Goal: Task Accomplishment & Management: Use online tool/utility

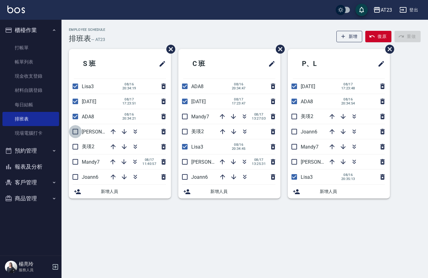
click at [73, 132] on input "checkbox" at bounding box center [75, 131] width 13 height 13
checkbox input "true"
click at [72, 143] on li "美瑛2" at bounding box center [120, 146] width 102 height 15
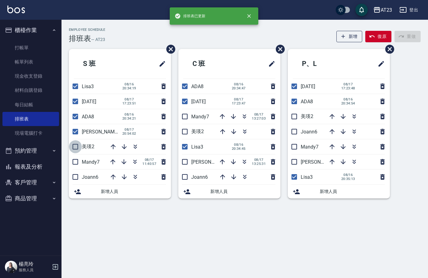
click at [75, 144] on input "checkbox" at bounding box center [75, 146] width 13 height 13
checkbox input "true"
drag, startPoint x: 76, startPoint y: 167, endPoint x: 77, endPoint y: 177, distance: 9.9
click at [76, 168] on li "Mandy7 08/17 11:40:57" at bounding box center [120, 161] width 102 height 15
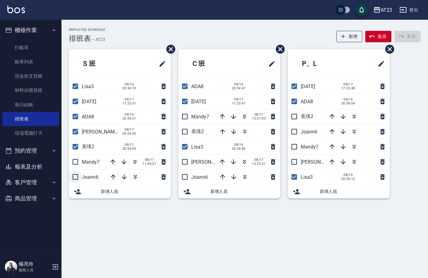
drag, startPoint x: 77, startPoint y: 179, endPoint x: 78, endPoint y: 173, distance: 6.3
click at [77, 179] on input "checkbox" at bounding box center [75, 176] width 13 height 13
checkbox input "true"
click at [77, 163] on input "checkbox" at bounding box center [75, 161] width 13 height 13
checkbox input "true"
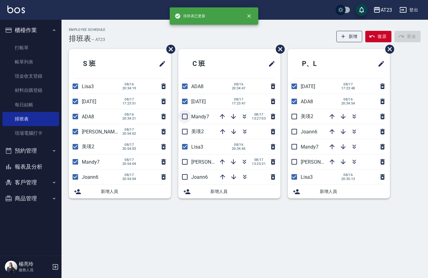
drag, startPoint x: 183, startPoint y: 113, endPoint x: 186, endPoint y: 123, distance: 10.4
click at [183, 114] on input "checkbox" at bounding box center [184, 116] width 13 height 13
checkbox input "true"
drag, startPoint x: 186, startPoint y: 127, endPoint x: 188, endPoint y: 138, distance: 10.7
click at [186, 128] on input "checkbox" at bounding box center [184, 131] width 13 height 13
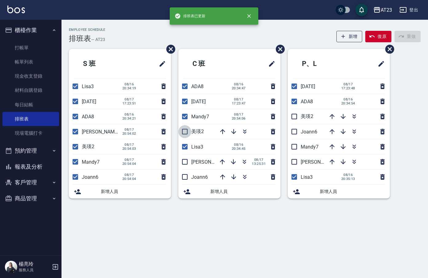
checkbox input "true"
drag, startPoint x: 188, startPoint y: 164, endPoint x: 188, endPoint y: 175, distance: 10.5
click at [188, 166] on input "checkbox" at bounding box center [184, 161] width 13 height 13
checkbox input "true"
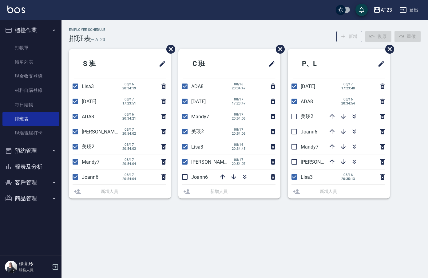
drag, startPoint x: 188, startPoint y: 176, endPoint x: 202, endPoint y: 179, distance: 14.8
click at [187, 176] on input "checkbox" at bounding box center [184, 176] width 13 height 13
checkbox input "true"
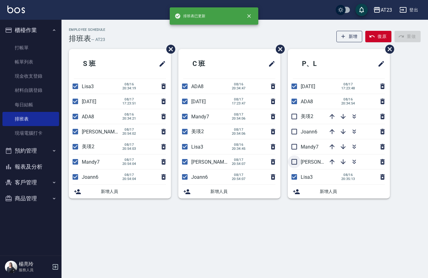
click at [299, 158] on input "checkbox" at bounding box center [294, 161] width 13 height 13
checkbox input "true"
click at [298, 146] on input "checkbox" at bounding box center [294, 146] width 13 height 13
checkbox input "true"
click at [296, 135] on input "checkbox" at bounding box center [294, 131] width 13 height 13
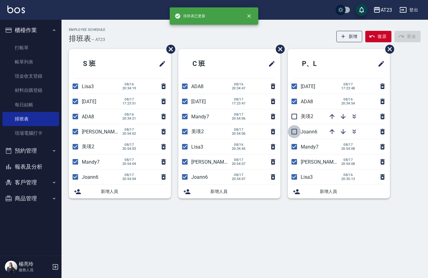
checkbox input "true"
click at [295, 118] on input "checkbox" at bounding box center [294, 116] width 13 height 13
checkbox input "true"
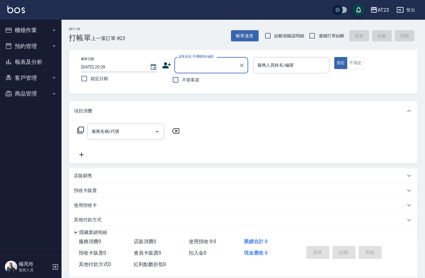
drag, startPoint x: 174, startPoint y: 85, endPoint x: 177, endPoint y: 84, distance: 3.3
click at [174, 85] on input "不留客資" at bounding box center [175, 79] width 13 height 13
checkbox input "true"
click at [314, 39] on input "連續打單結帳" at bounding box center [312, 35] width 13 height 13
checkbox input "true"
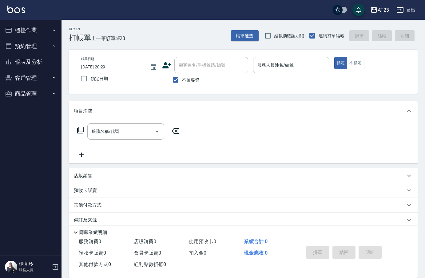
click at [308, 64] on input "服務人員姓名/編號" at bounding box center [291, 65] width 70 height 11
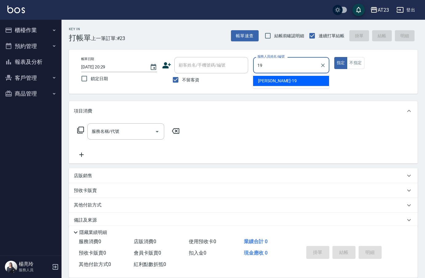
type input "[PERSON_NAME]-19"
type button "true"
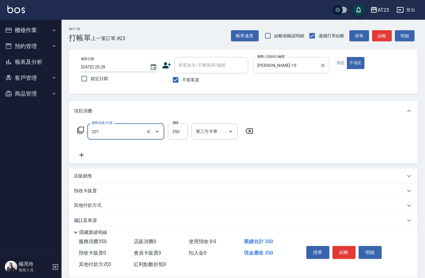
type input "一般洗髮(201)"
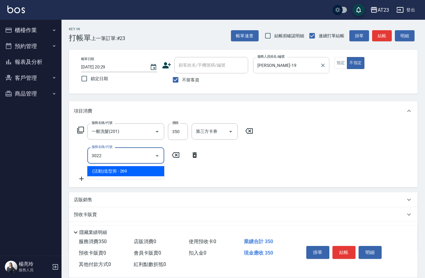
type input "(活動)造型剪(3022)"
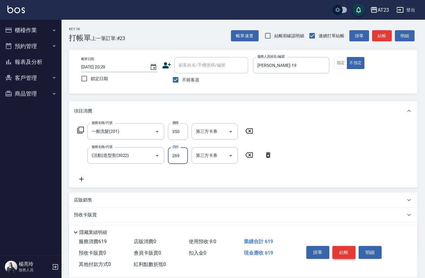
click at [346, 247] on button "結帳" at bounding box center [344, 252] width 23 height 13
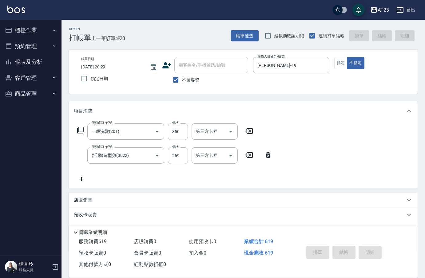
type input "[DATE] 20:31"
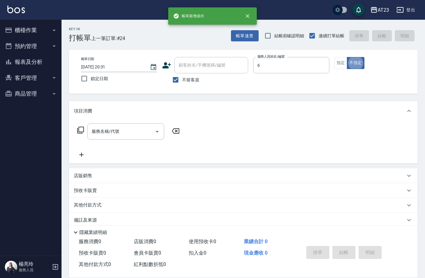
type input "Joann-6"
type button "false"
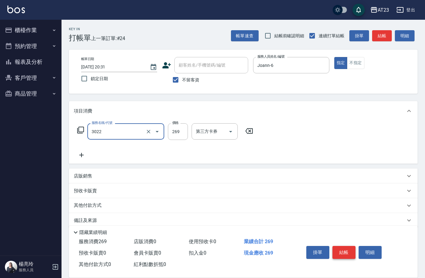
type input "(活動)造型剪(3022)"
click at [342, 249] on button "結帳" at bounding box center [344, 252] width 23 height 13
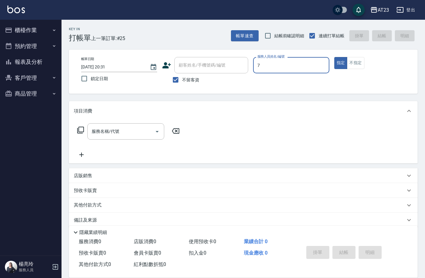
type input "Mandy-7"
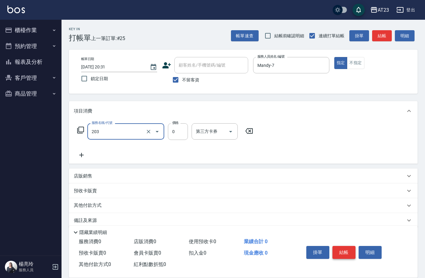
type input "使用洗髮卡(203)"
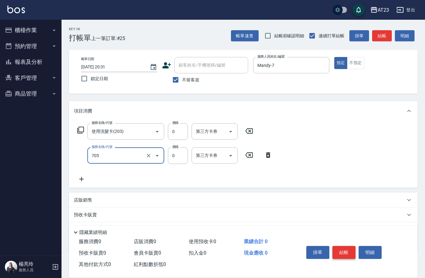
type input "互助50(705)"
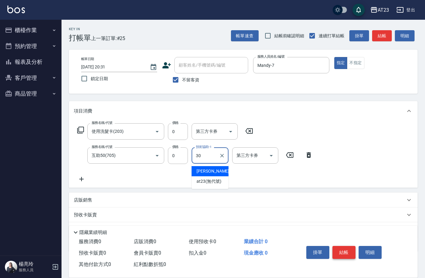
type input "Penny-30"
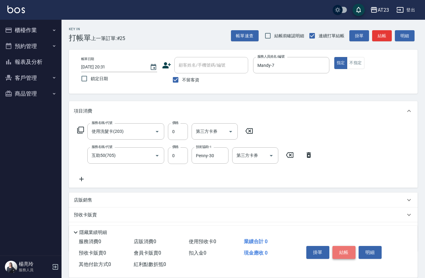
click at [346, 249] on button "結帳" at bounding box center [344, 252] width 23 height 13
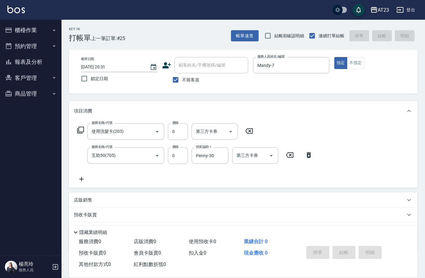
type input "[DATE] 20:32"
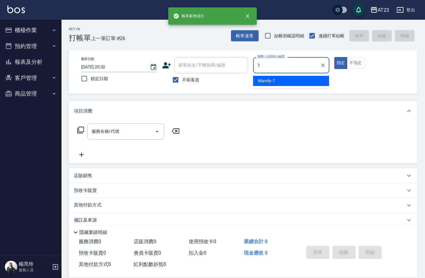
type input "Mandy-7"
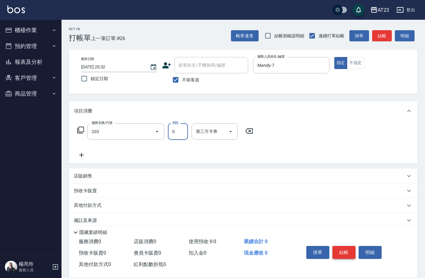
type input "使用洗髮卡(203)"
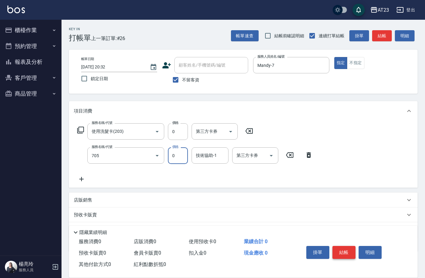
type input "互助50(705)"
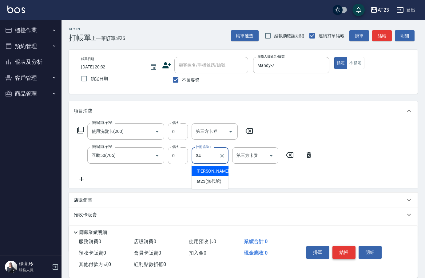
type input "[PERSON_NAME]-34"
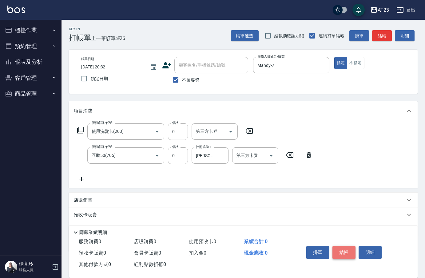
click at [346, 249] on button "結帳" at bounding box center [344, 252] width 23 height 13
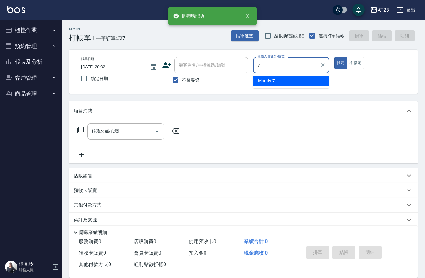
type input "Mandy-7"
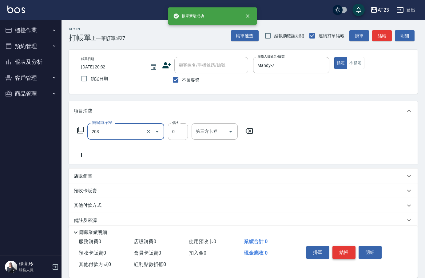
type input "使用洗髮卡(203)"
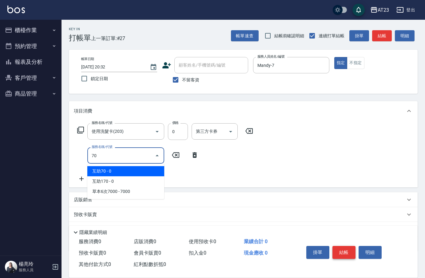
type input "7"
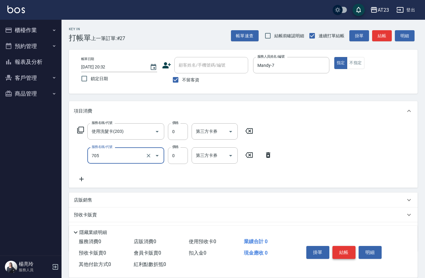
type input "互助50(705)"
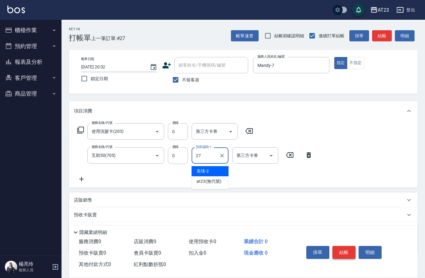
type input "LiLi-27"
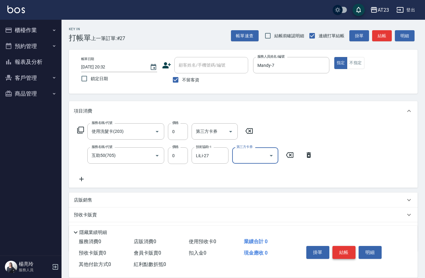
click at [346, 249] on button "結帳" at bounding box center [344, 252] width 23 height 13
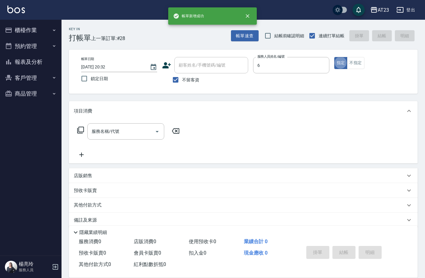
type input "Joann-6"
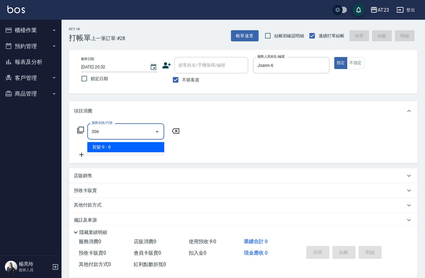
type input "剪髮卡(306)"
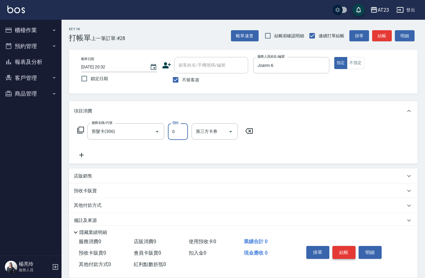
click at [346, 249] on button "結帳" at bounding box center [344, 252] width 23 height 13
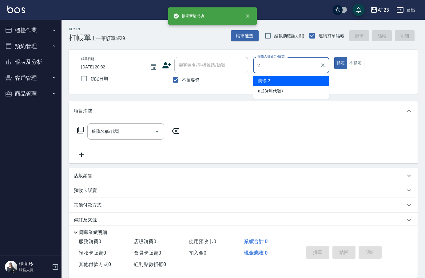
type input "美瑛-2"
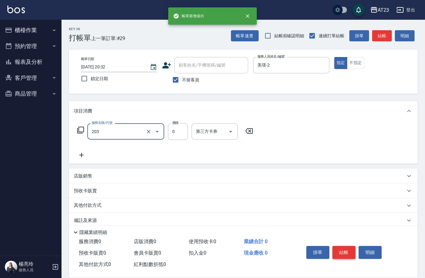
type input "使用洗髮卡(203)"
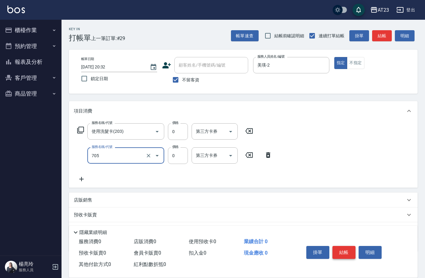
type input "互助50(705)"
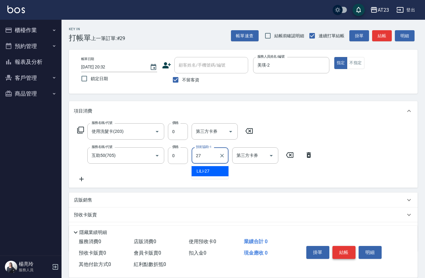
type input "LiLi-27"
click at [341, 246] on button "結帳" at bounding box center [344, 252] width 23 height 13
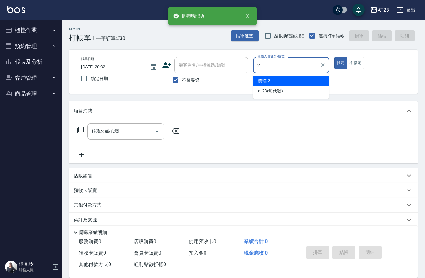
type input "美瑛-2"
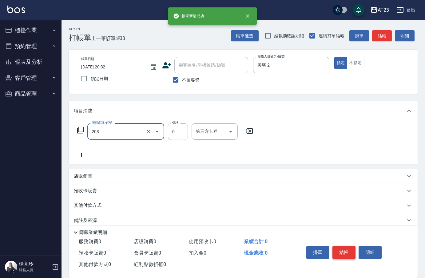
type input "使用洗髮卡(203)"
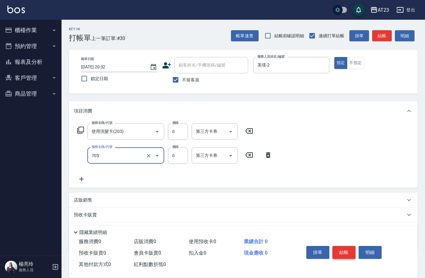
type input "互助50(705)"
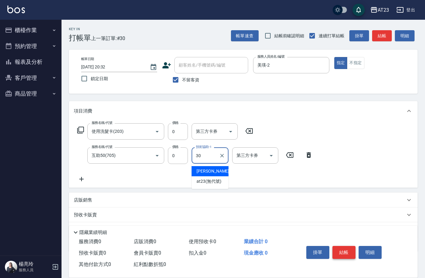
type input "Penny-30"
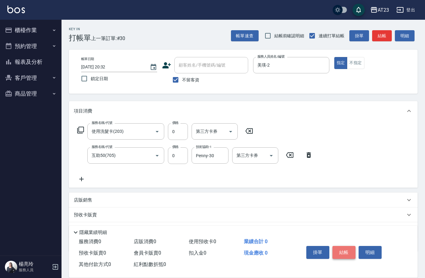
click at [348, 251] on button "結帳" at bounding box center [344, 252] width 23 height 13
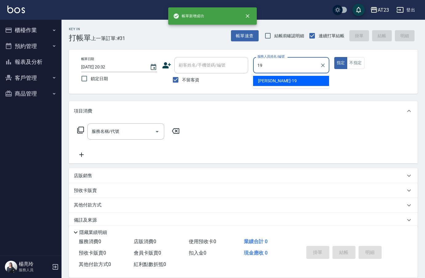
type input "[PERSON_NAME]-19"
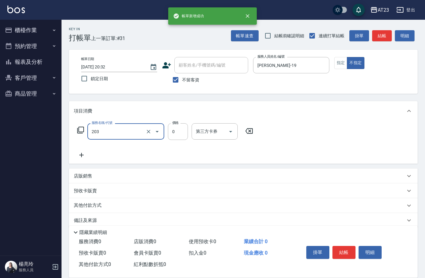
type input "使用洗髮卡(203)"
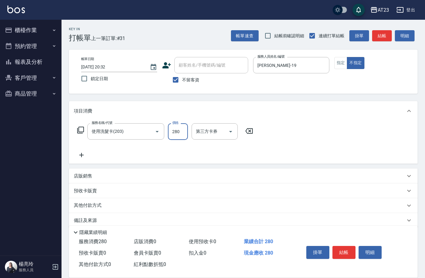
type input "280"
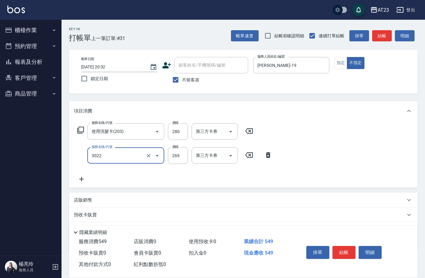
type input "(活動)造型剪(3022)"
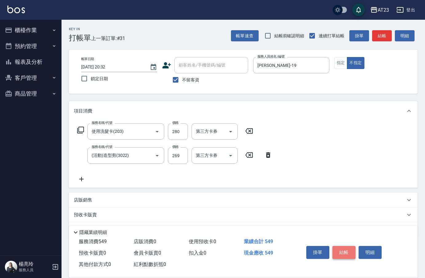
click at [343, 249] on button "結帳" at bounding box center [344, 252] width 23 height 13
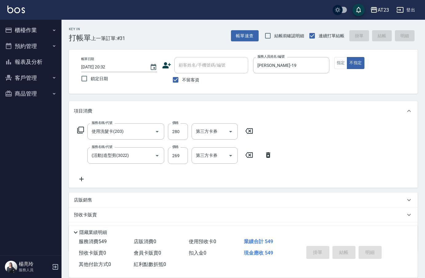
type input "[DATE] 20:33"
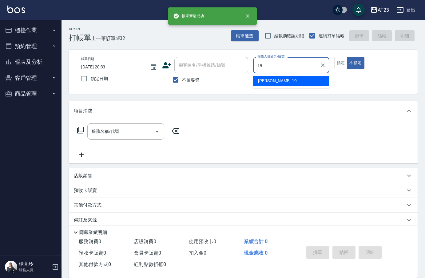
type input "[PERSON_NAME]-19"
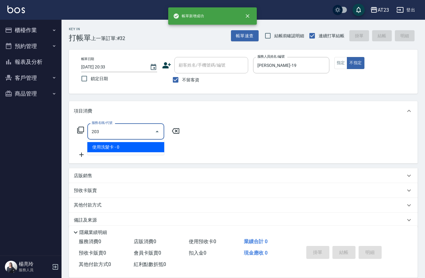
type input "使用洗髮卡(203)"
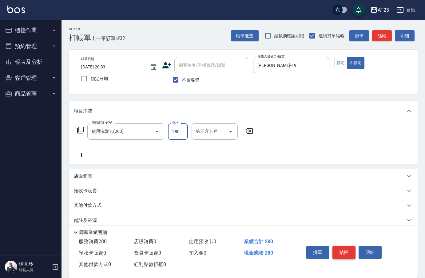
type input "280"
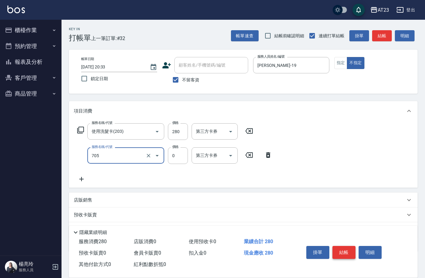
type input "互助50(705)"
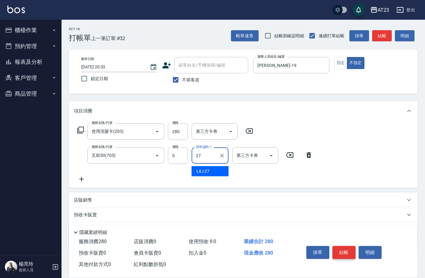
type input "LiLi-27"
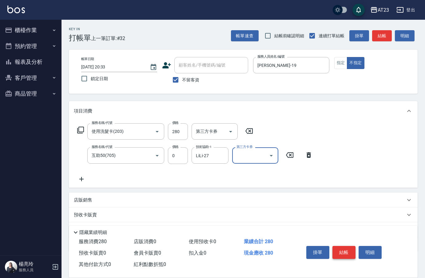
click at [343, 249] on button "結帳" at bounding box center [344, 252] width 23 height 13
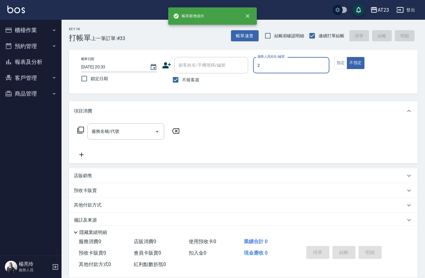
type input "美瑛-2"
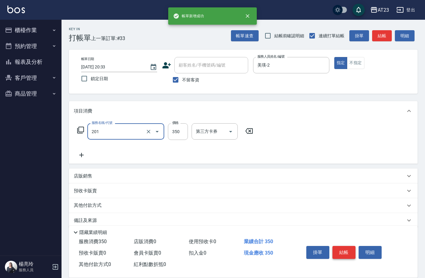
type input "一般洗髮(201)"
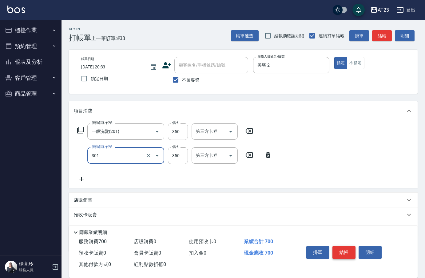
type input "造型剪髮(301)"
type input "500"
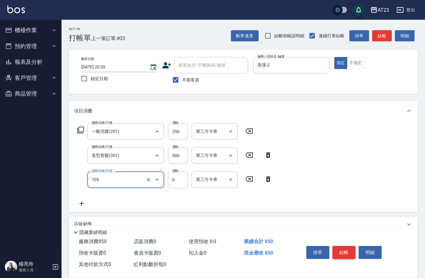
type input "互助50(705)"
type input "0"
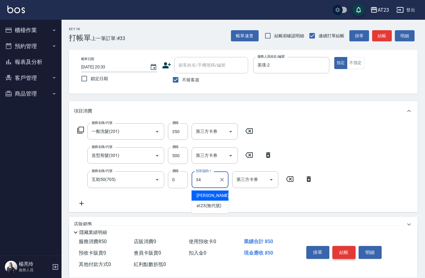
type input "[PERSON_NAME]-34"
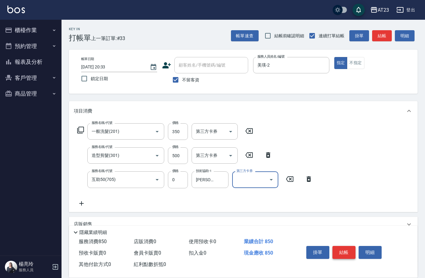
click at [343, 249] on button "結帳" at bounding box center [344, 252] width 23 height 13
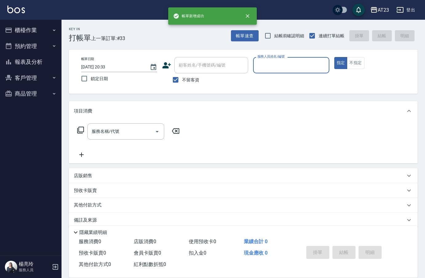
click at [334, 57] on button "指定" at bounding box center [340, 63] width 13 height 12
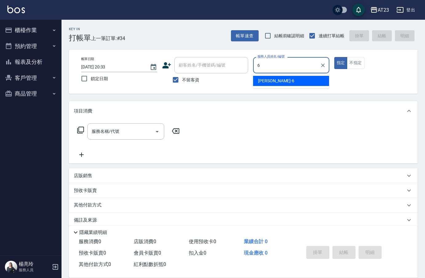
type input "Joann-6"
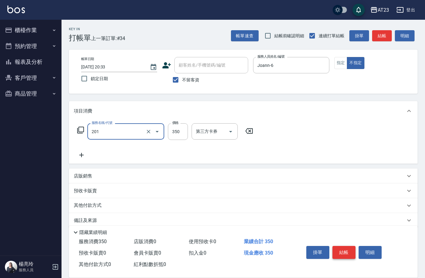
type input "一般洗髮(201)"
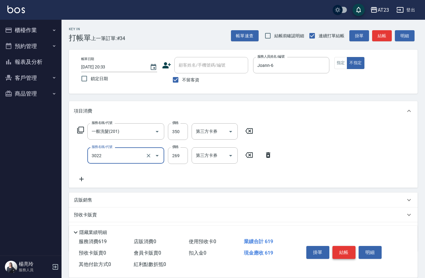
type input "(活動)造型剪(3022)"
drag, startPoint x: 127, startPoint y: 193, endPoint x: 105, endPoint y: 182, distance: 25.0
click at [122, 187] on div "項目消費 服務名稱/代號 一般洗髮(201) 服務名稱/代號 價格 350 價格 第三方卡券 第三方卡券 服務名稱/代號 (活動)造型剪(3022) 服務名稱…" at bounding box center [243, 176] width 349 height 150
drag, startPoint x: 81, startPoint y: 173, endPoint x: 106, endPoint y: 177, distance: 25.5
click at [88, 174] on div "服務名稱/代號 一般洗髮(201) 服務名稱/代號 價格 350 價格 第三方卡券 第三方卡券 服務名稱/代號 (活動)造型剪(3022) 服務名稱/代號 價…" at bounding box center [175, 152] width 202 height 59
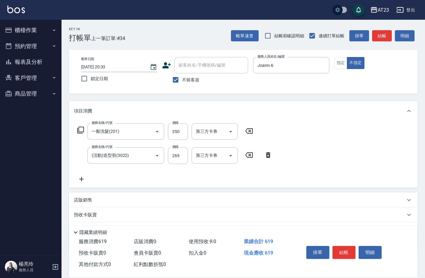
click at [106, 177] on div "服務名稱/代號 一般洗髮(201) 服務名稱/代號 價格 350 價格 第三方卡券 第三方卡券 服務名稱/代號 (活動)造型剪(3022) 服務名稱/代號 價…" at bounding box center [175, 152] width 202 height 59
click at [83, 176] on icon at bounding box center [81, 178] width 15 height 7
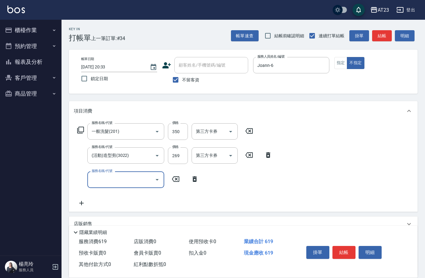
click at [90, 177] on div "服務名稱/代號" at bounding box center [125, 179] width 77 height 16
type input "互助50(705)"
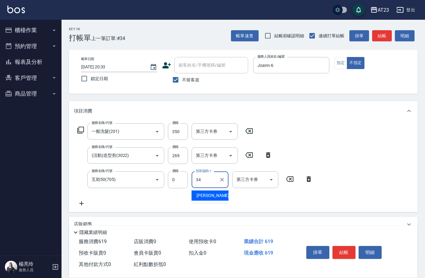
type input "[PERSON_NAME]-34"
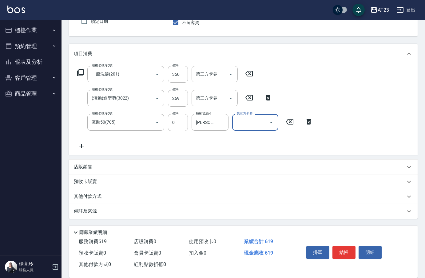
click at [87, 206] on div "備註及來源" at bounding box center [243, 211] width 349 height 15
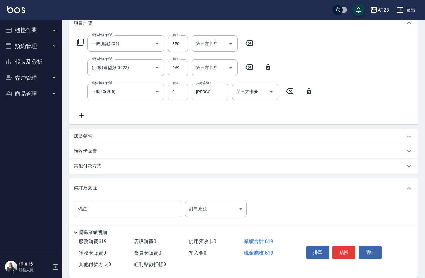
scroll to position [90, 0]
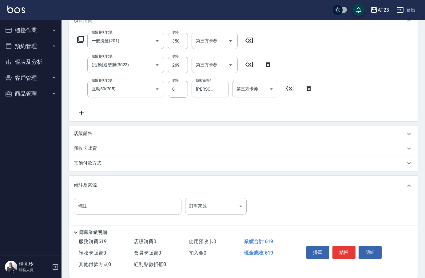
click at [82, 167] on div "其他付款方式" at bounding box center [243, 163] width 349 height 15
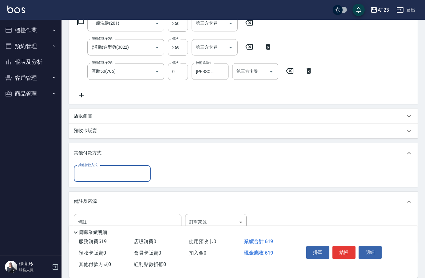
scroll to position [132, 0]
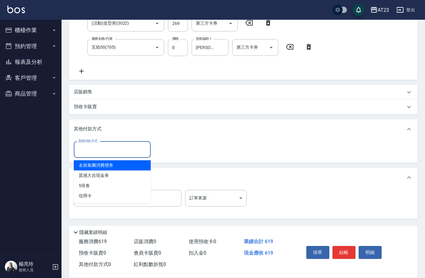
click at [89, 153] on input "其他付款方式" at bounding box center [112, 149] width 71 height 11
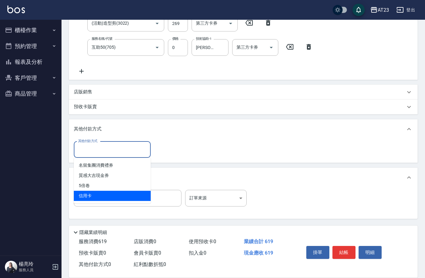
drag, startPoint x: 95, startPoint y: 197, endPoint x: 103, endPoint y: 195, distance: 8.7
click at [95, 196] on span "信用卡" at bounding box center [112, 195] width 77 height 10
type input "信用卡"
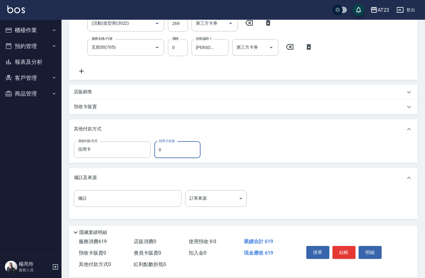
drag, startPoint x: 152, startPoint y: 149, endPoint x: 128, endPoint y: 169, distance: 31.7
click at [148, 149] on div "其他付款方式 信用卡 其他付款方式 信用卡金額 0 信用卡金額" at bounding box center [139, 149] width 130 height 17
drag, startPoint x: 180, startPoint y: 149, endPoint x: 120, endPoint y: 139, distance: 61.0
click at [120, 139] on div "其他付款方式 信用卡 其他付款方式 信用卡金額 0 信用卡金額" at bounding box center [243, 151] width 349 height 24
type input "619"
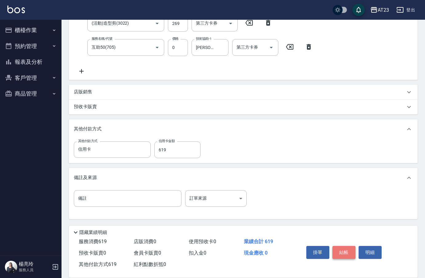
click at [347, 249] on button "結帳" at bounding box center [344, 252] width 23 height 13
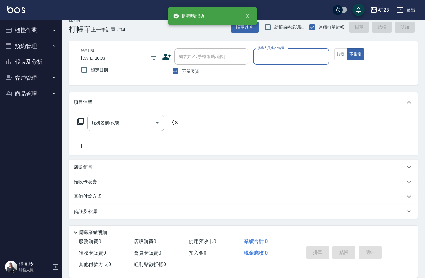
scroll to position [0, 0]
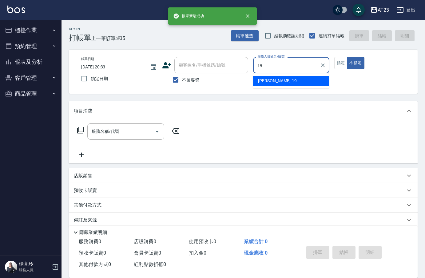
type input "[PERSON_NAME]-19"
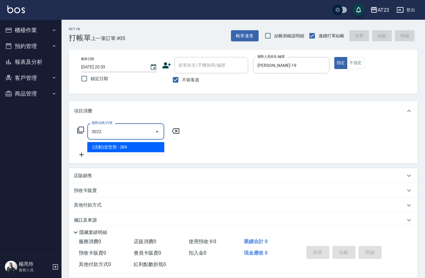
type input "(活動)造型剪(3022)"
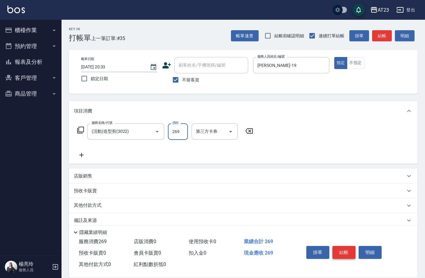
click at [348, 253] on button "結帳" at bounding box center [344, 252] width 23 height 13
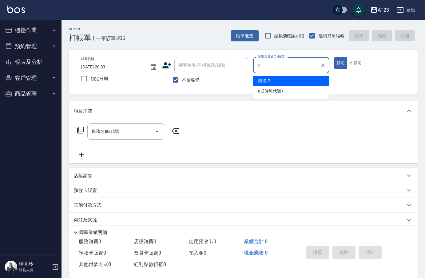
type input "美瑛-2"
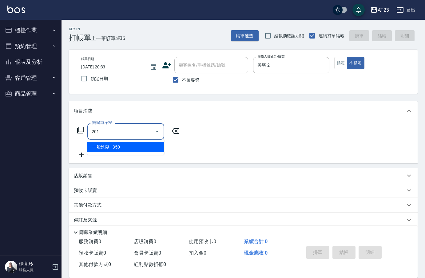
type input "一般洗髮(201)"
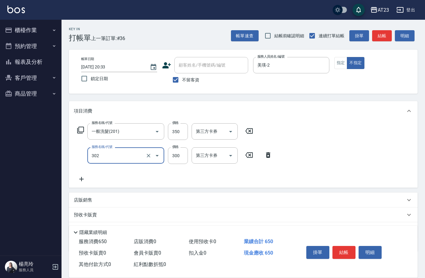
type input "學生剪髮(302)"
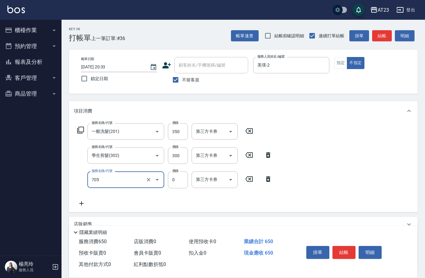
type input "互助50(705)"
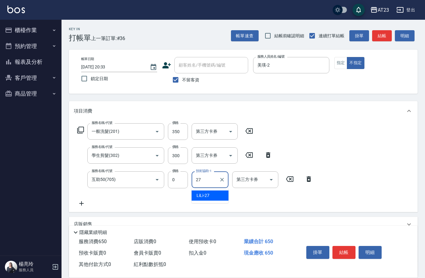
type input "LiLi-27"
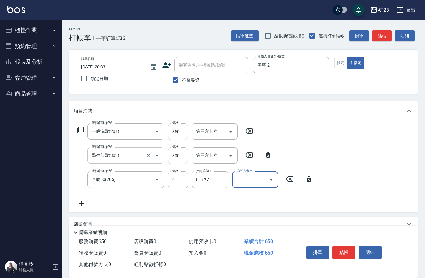
click at [117, 161] on input "學生剪髮(302)" at bounding box center [117, 155] width 54 height 11
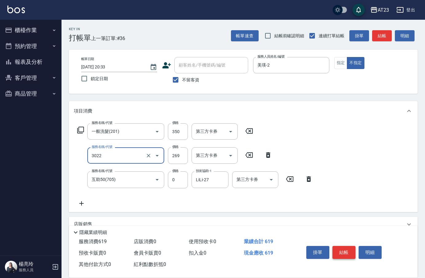
type input "(活動)造型剪(3022)"
click at [337, 246] on button "結帳" at bounding box center [344, 252] width 23 height 13
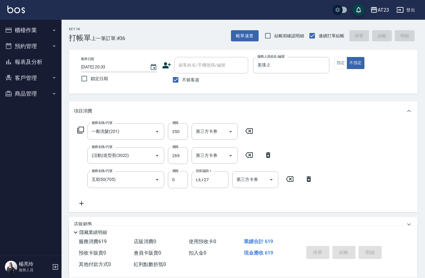
type input "[DATE] 20:34"
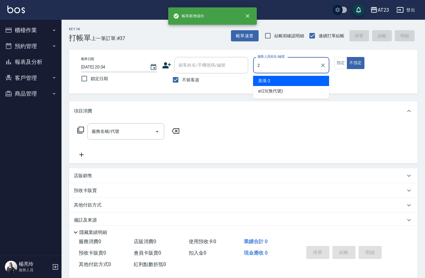
type input "美瑛-2"
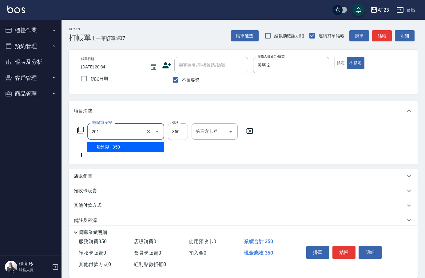
drag, startPoint x: 112, startPoint y: 133, endPoint x: 58, endPoint y: 130, distance: 53.6
click at [63, 130] on div "Key In 打帳單 上一筆訂單:#37 帳單速查 結帳前確認明細 連續打單結帳 掛單 結帳 明細 帳單日期 [DATE] 20:34 鎖定日期 顧客姓名/手…" at bounding box center [244, 153] width 364 height 267
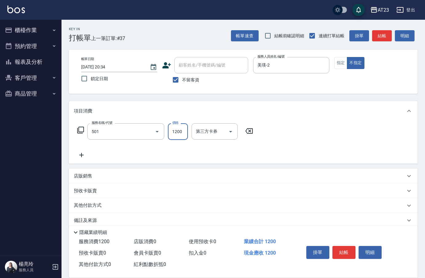
type input "染髮(501)"
type input "1500"
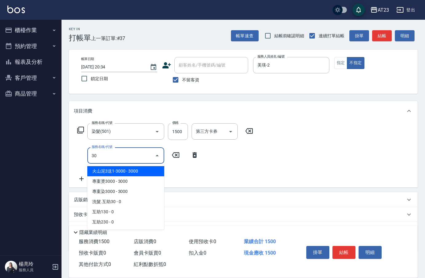
type input "3"
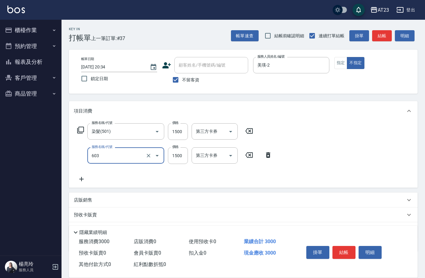
type input "p+護髮(603)"
type input "750"
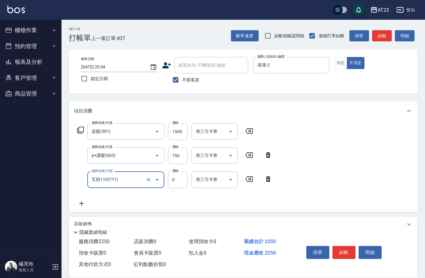
type input "互助110(711)"
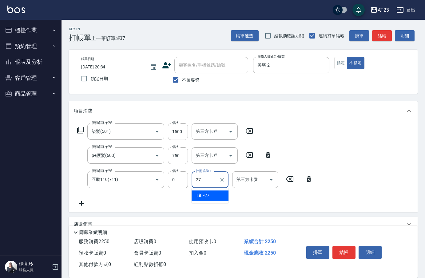
type input "LiLi-27"
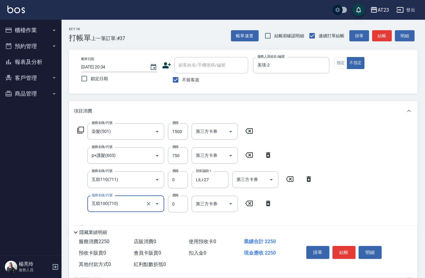
type input "互助100(710)"
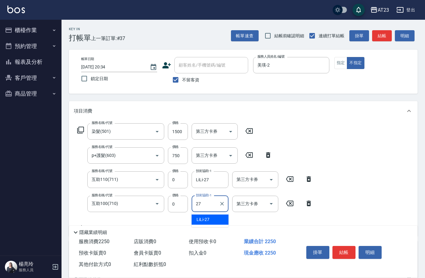
type input "LiLi-27"
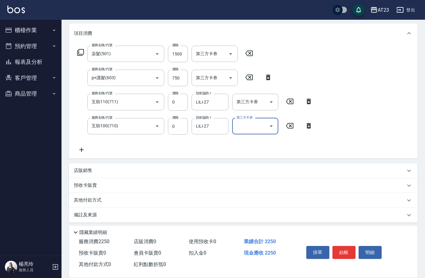
scroll to position [81, 0]
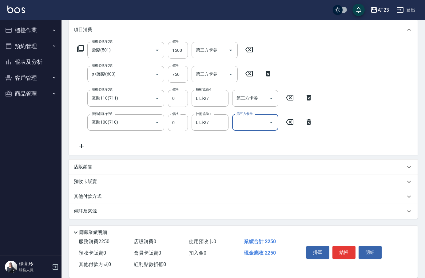
click at [97, 196] on p "其他付款方式" at bounding box center [89, 196] width 31 height 7
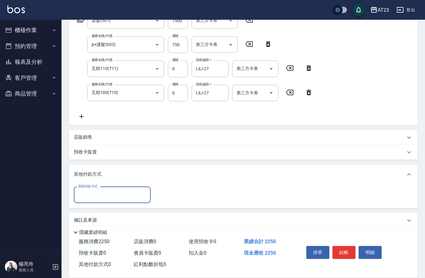
scroll to position [111, 0]
drag, startPoint x: 102, startPoint y: 193, endPoint x: 105, endPoint y: 197, distance: 5.3
click at [102, 193] on input "其他付款方式" at bounding box center [112, 194] width 71 height 11
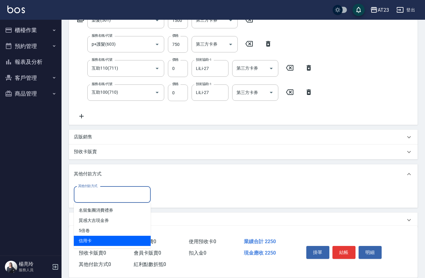
click at [103, 240] on span "信用卡" at bounding box center [112, 240] width 77 height 10
type input "信用卡"
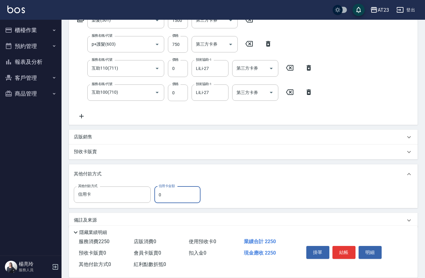
drag, startPoint x: 172, startPoint y: 191, endPoint x: 165, endPoint y: 192, distance: 6.5
click at [167, 192] on div "其他付款方式 信用卡 其他付款方式 信用卡金額 0 信用卡金額" at bounding box center [243, 196] width 349 height 24
drag, startPoint x: 167, startPoint y: 191, endPoint x: 147, endPoint y: 191, distance: 20.6
click at [145, 192] on div "其他付款方式 信用卡 其他付款方式 信用卡金額 0 信用卡金額" at bounding box center [139, 194] width 130 height 17
type input "2250"
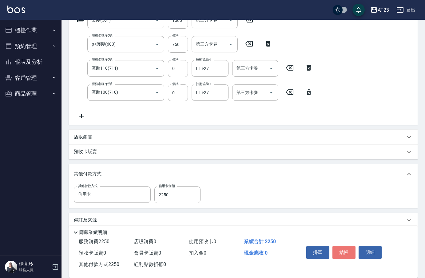
click at [345, 251] on button "結帳" at bounding box center [344, 252] width 23 height 13
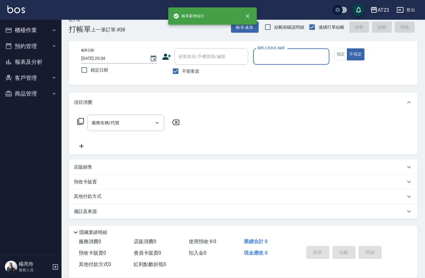
scroll to position [9, 0]
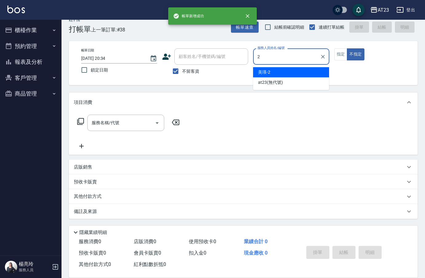
type input "美瑛-2"
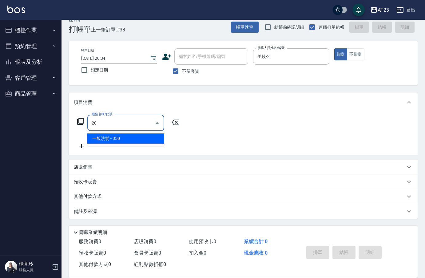
type input "2"
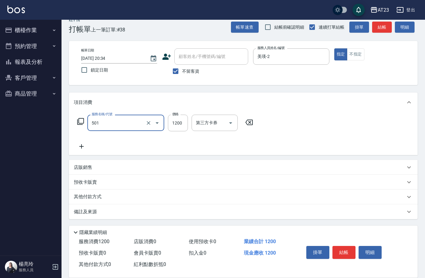
type input "染髮(501)"
type input "1500"
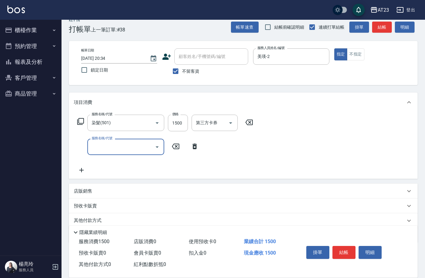
type input "3"
type input "p+護髮(603)"
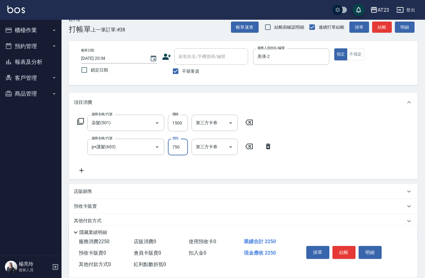
type input "750"
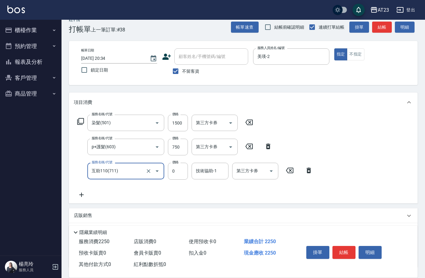
type input "互助110(711)"
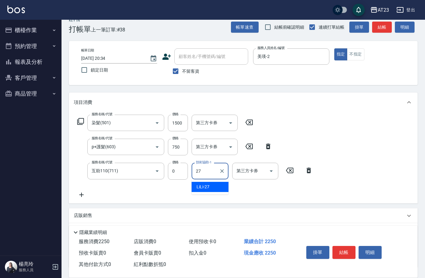
type input "LiLi-27"
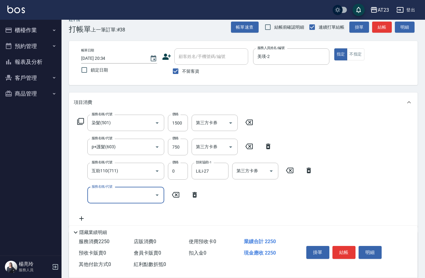
type input "7"
type input "25 極光護理長3次 10000(122)"
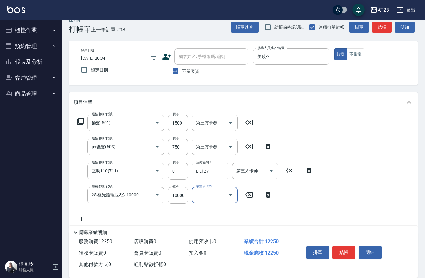
scroll to position [0, 0]
click at [122, 198] on input "25 極光護理長3次 10000(122)" at bounding box center [117, 195] width 54 height 11
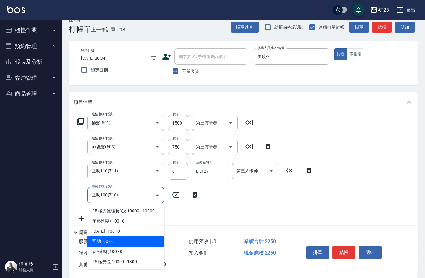
type input "互助100(710)"
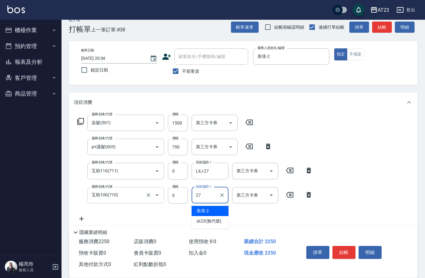
type input "LiLi-27"
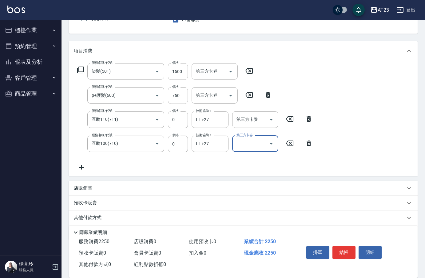
scroll to position [81, 0]
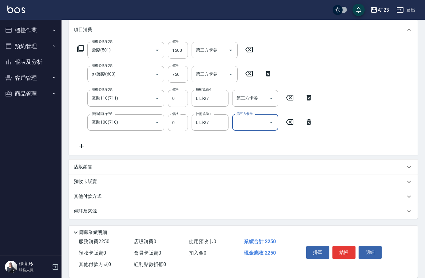
click at [80, 196] on p "其他付款方式" at bounding box center [89, 196] width 31 height 7
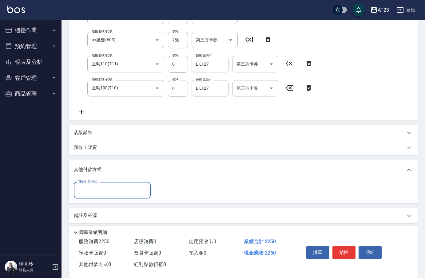
scroll to position [116, 0]
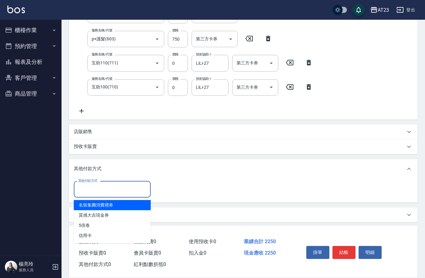
drag, startPoint x: 90, startPoint y: 188, endPoint x: 102, endPoint y: 209, distance: 24.5
click at [89, 190] on input "其他付款方式" at bounding box center [112, 189] width 71 height 11
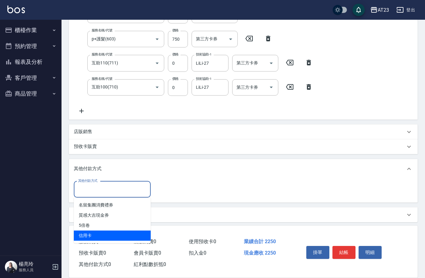
click at [98, 233] on span "信用卡" at bounding box center [112, 235] width 77 height 10
type input "信用卡"
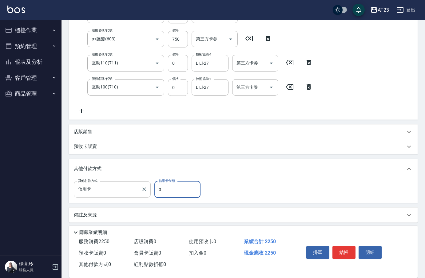
drag, startPoint x: 155, startPoint y: 191, endPoint x: 146, endPoint y: 195, distance: 9.5
click at [152, 192] on div "其他付款方式 信用卡 其他付款方式 信用卡金額 0 信用卡金額" at bounding box center [139, 189] width 130 height 17
type input "2250"
click at [347, 248] on button "結帳" at bounding box center [344, 252] width 23 height 13
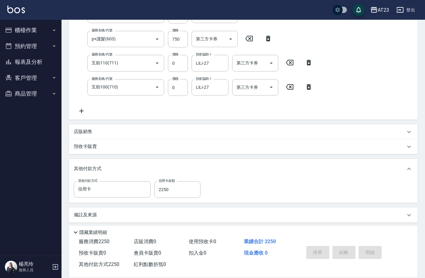
type input "[DATE] 20:35"
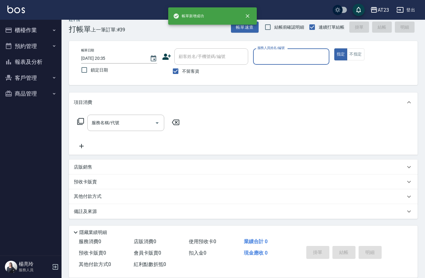
scroll to position [9, 0]
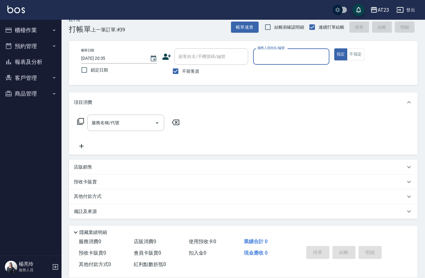
click at [34, 28] on button "櫃檯作業" at bounding box center [30, 30] width 57 height 16
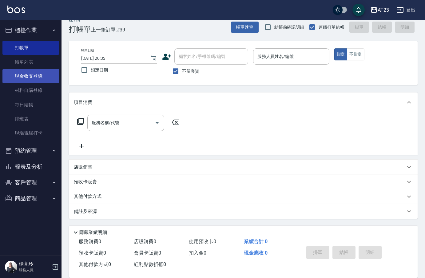
click at [42, 78] on link "現金收支登錄" at bounding box center [30, 76] width 57 height 14
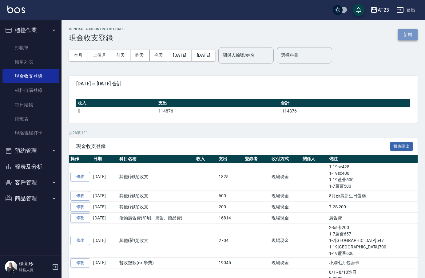
click at [406, 34] on button "新增" at bounding box center [408, 34] width 20 height 11
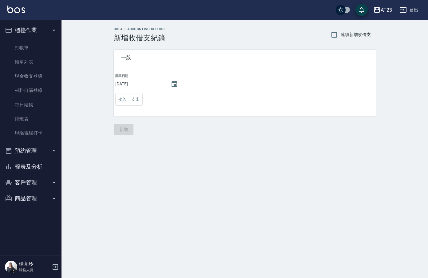
click at [144, 98] on td "收入 支出" at bounding box center [245, 99] width 262 height 19
click at [142, 99] on button "支出" at bounding box center [136, 99] width 14 height 13
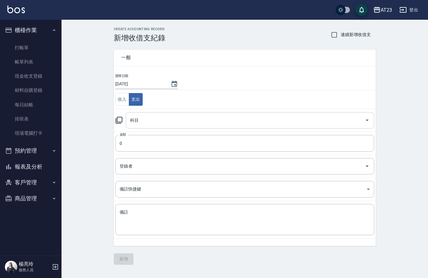
drag, startPoint x: 149, startPoint y: 123, endPoint x: 151, endPoint y: 119, distance: 4.5
click at [150, 123] on input "科目" at bounding box center [246, 120] width 234 height 11
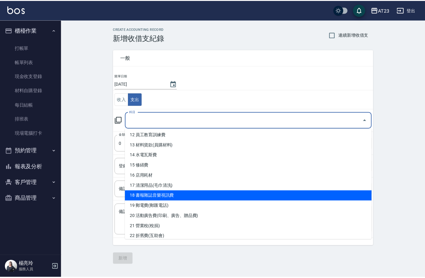
scroll to position [185, 0]
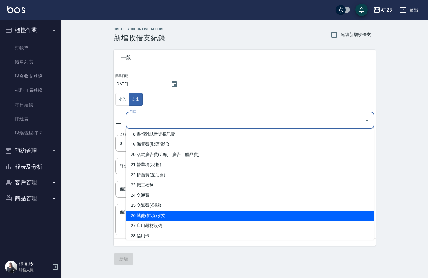
click at [264, 213] on li "26 其他(雜項)收支" at bounding box center [250, 215] width 249 height 10
type input "26 其他(雜項)收支"
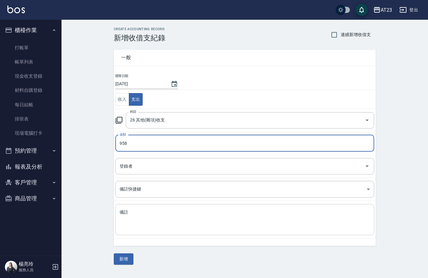
type input "958"
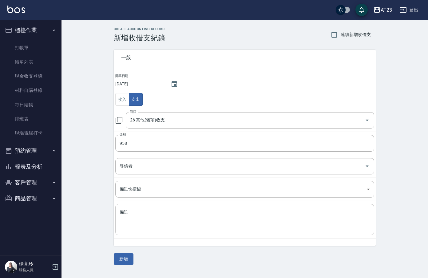
click at [130, 230] on div "x 備註" at bounding box center [244, 219] width 259 height 31
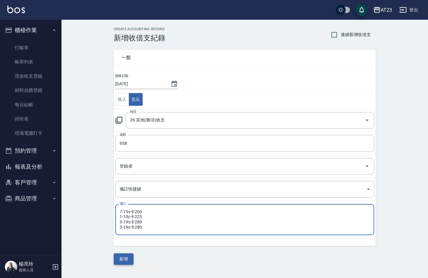
type textarea "7-19s卡200 1-19c卡225 3-19s卡280 3-19s卡280"
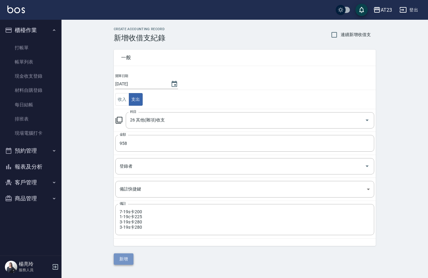
click at [128, 264] on button "新增" at bounding box center [124, 258] width 20 height 11
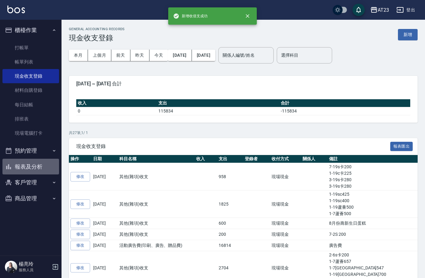
click at [34, 167] on button "報表及分析" at bounding box center [30, 166] width 57 height 16
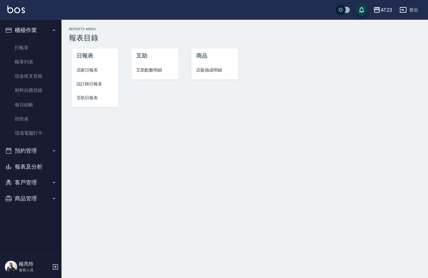
click at [86, 69] on span "店家日報表" at bounding box center [96, 70] width 38 height 6
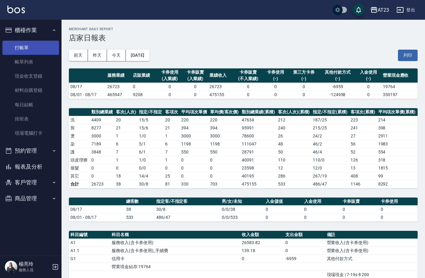
click at [41, 44] on link "打帳單" at bounding box center [30, 48] width 57 height 14
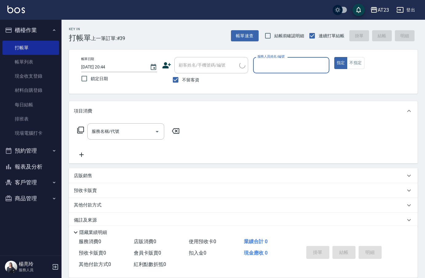
click at [301, 64] on input "服務人員姓名/編號" at bounding box center [291, 65] width 70 height 11
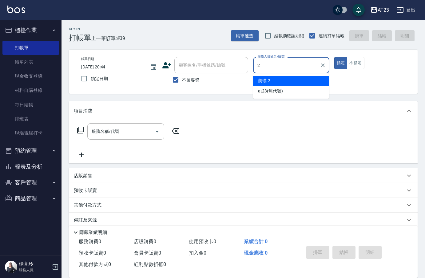
type input "美瑛-2"
type button "true"
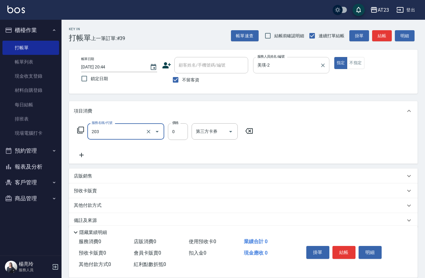
type input "使用洗髮卡(203)"
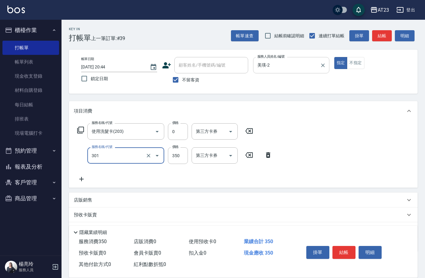
type input "造型剪髮(301)"
type input "500"
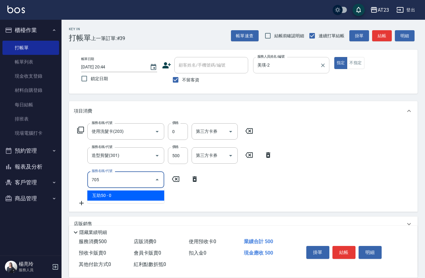
type input "互助50(705)"
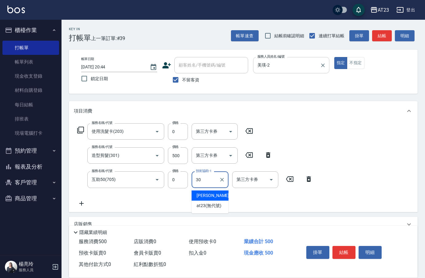
type input "Penny-30"
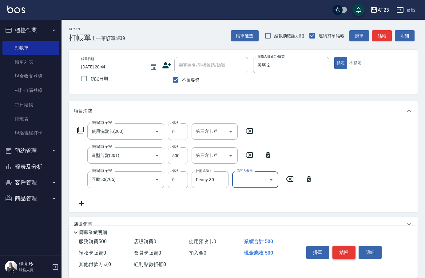
click at [346, 250] on button "結帳" at bounding box center [344, 252] width 23 height 13
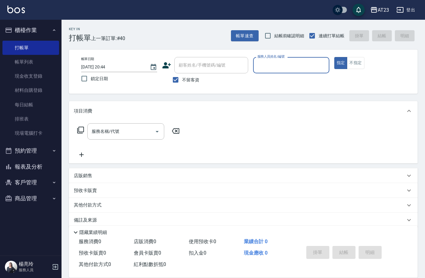
click at [30, 166] on button "報表及分析" at bounding box center [30, 166] width 57 height 16
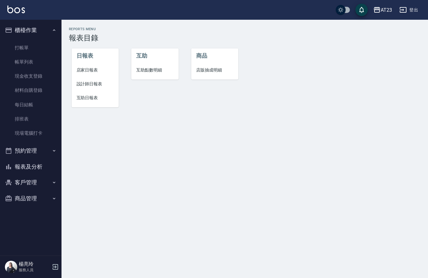
click at [95, 70] on span "店家日報表" at bounding box center [96, 70] width 38 height 6
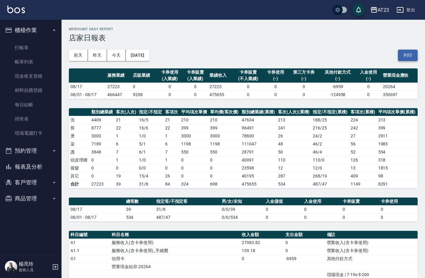
click at [413, 57] on button "列印" at bounding box center [408, 55] width 20 height 11
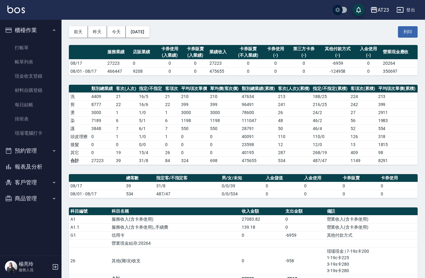
scroll to position [92, 0]
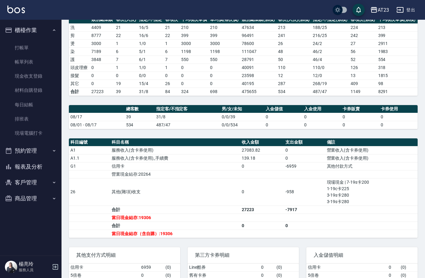
click at [36, 166] on button "報表及分析" at bounding box center [30, 166] width 57 height 16
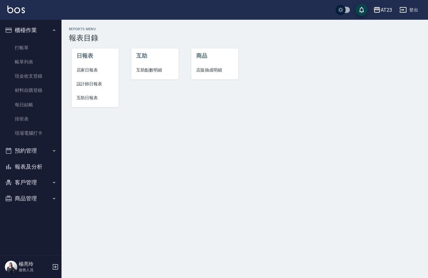
click at [94, 84] on span "設計師日報表" at bounding box center [96, 84] width 38 height 6
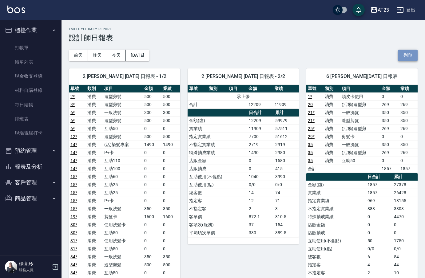
click at [405, 56] on button "列印" at bounding box center [408, 55] width 20 height 11
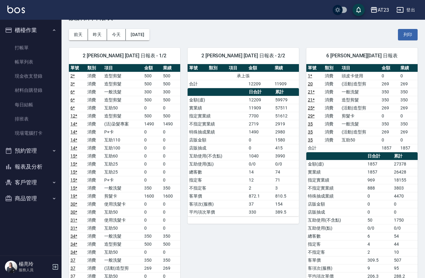
scroll to position [31, 0]
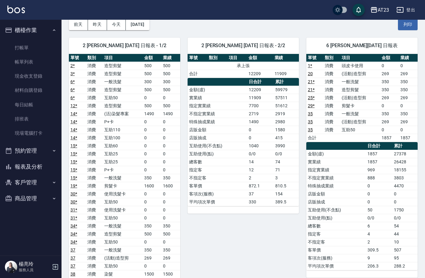
click at [17, 166] on button "報表及分析" at bounding box center [30, 166] width 57 height 16
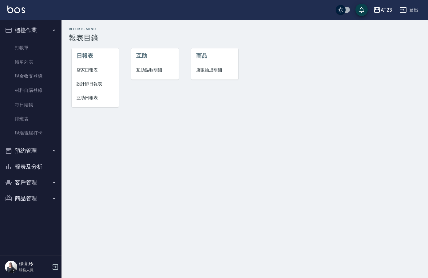
click at [92, 99] on span "互助日報表" at bounding box center [96, 97] width 38 height 6
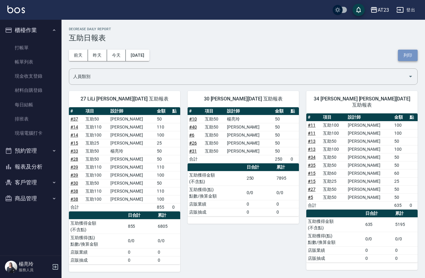
click at [416, 56] on button "列印" at bounding box center [408, 55] width 20 height 11
